Goal: Check status: Check status

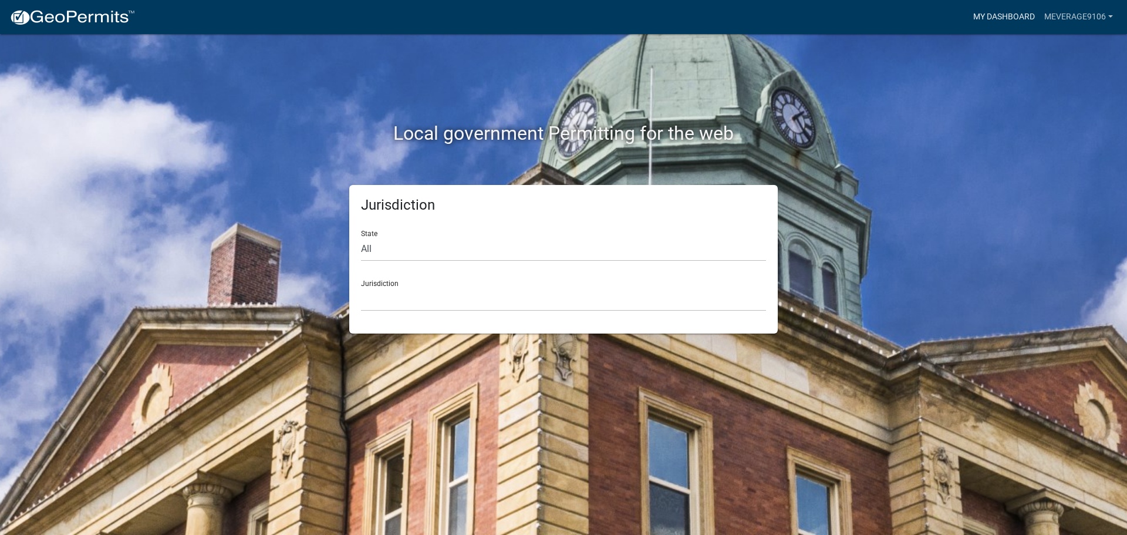
click at [1000, 19] on link "My Dashboard" at bounding box center [1004, 17] width 71 height 22
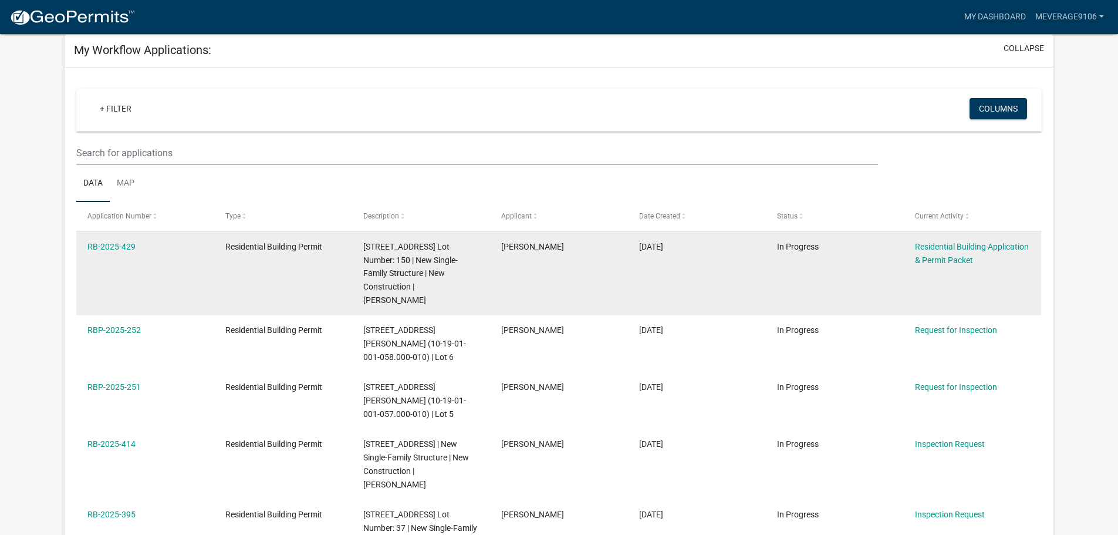
scroll to position [98, 0]
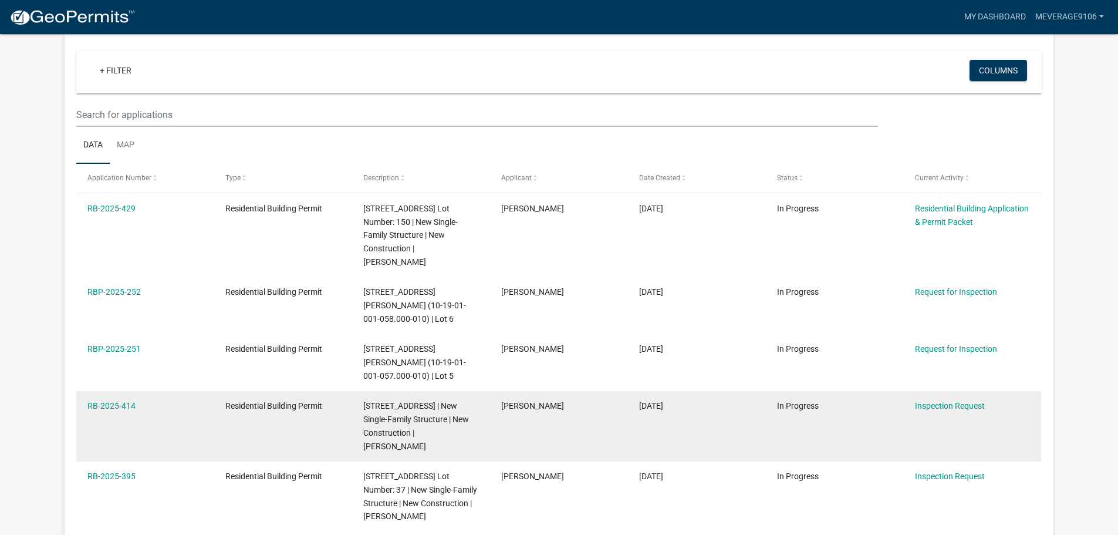
click at [690, 436] on datatable-body-cell "[DATE]" at bounding box center [697, 426] width 138 height 70
click at [116, 410] on link "RB-2025-414" at bounding box center [111, 405] width 48 height 9
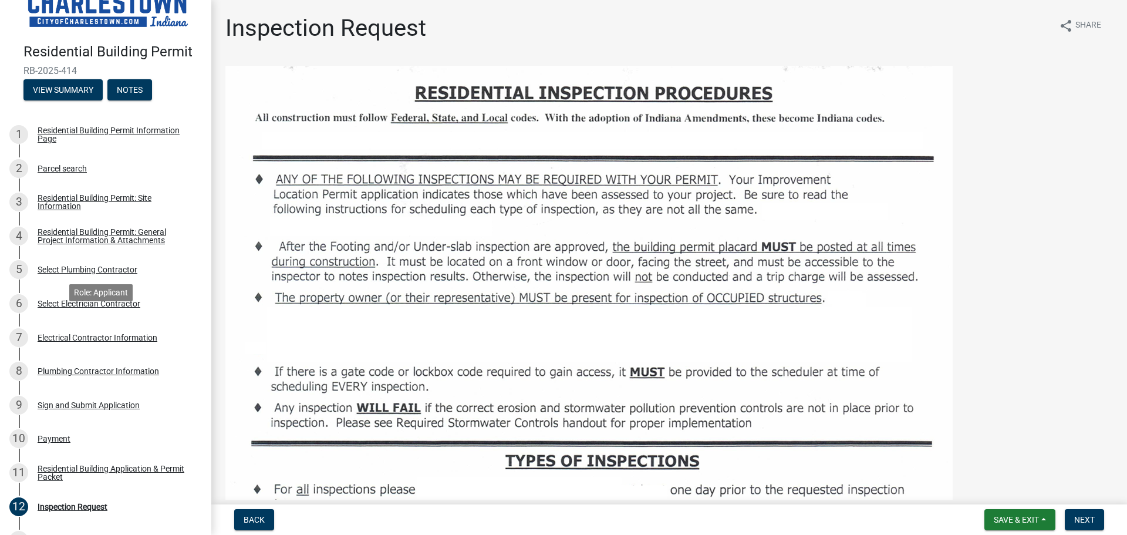
scroll to position [98, 0]
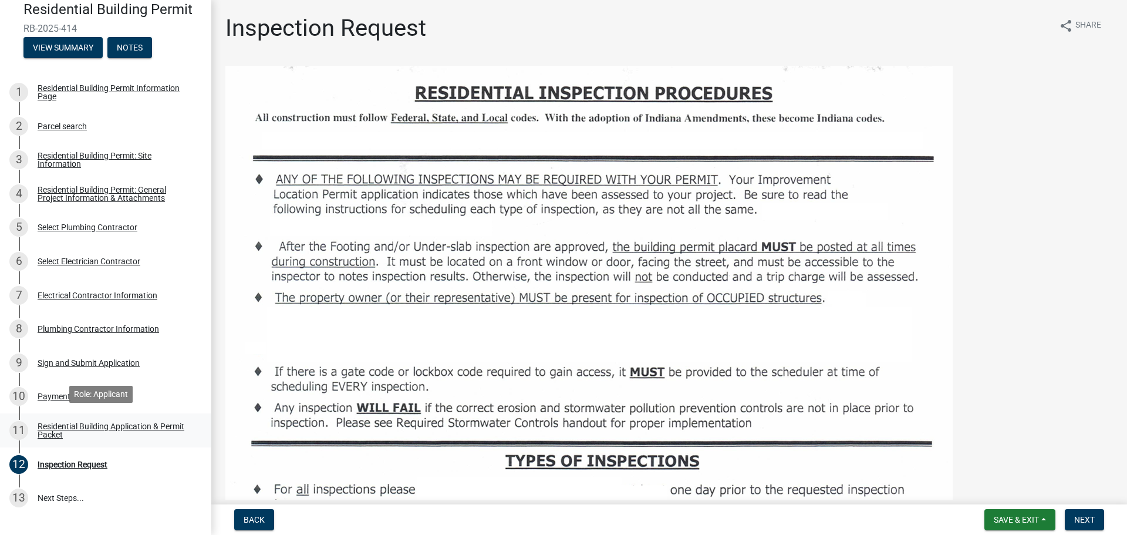
click at [112, 422] on div "Residential Building Application & Permit Packet" at bounding box center [115, 430] width 155 height 16
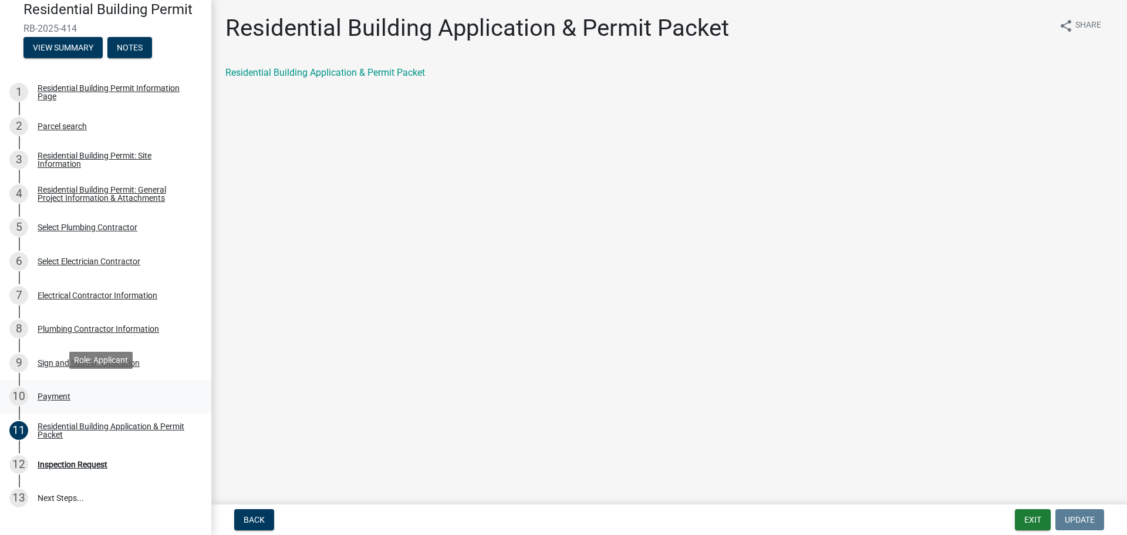
click at [50, 392] on div "Payment" at bounding box center [54, 396] width 33 height 8
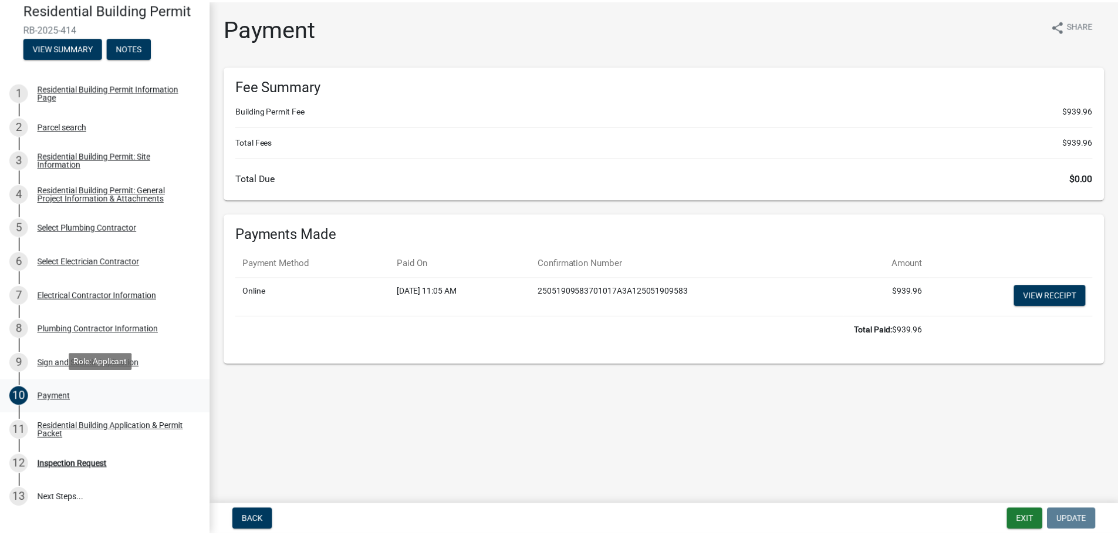
scroll to position [0, 0]
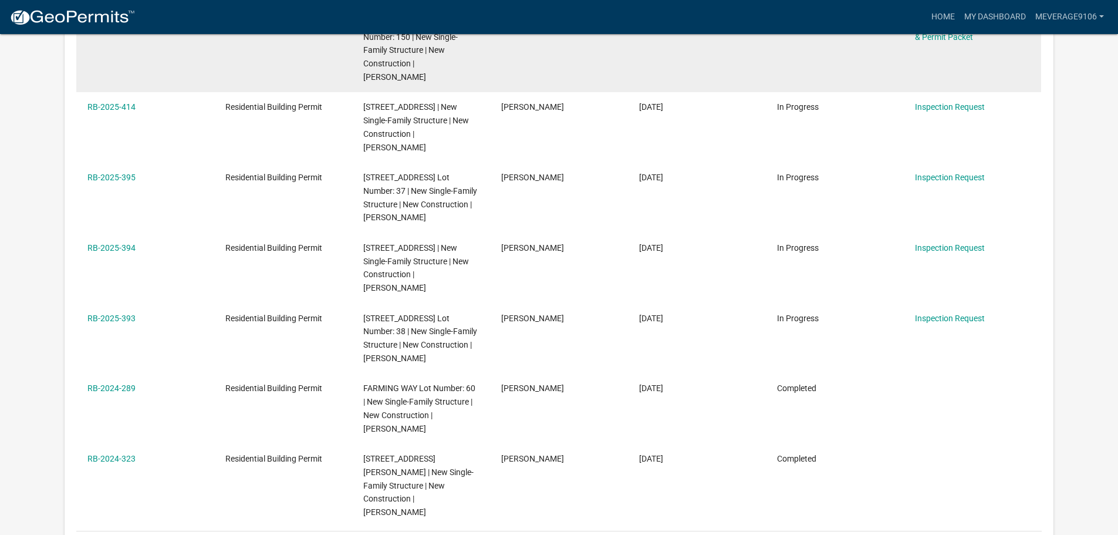
scroll to position [175, 0]
